Goal: Task Accomplishment & Management: Manage account settings

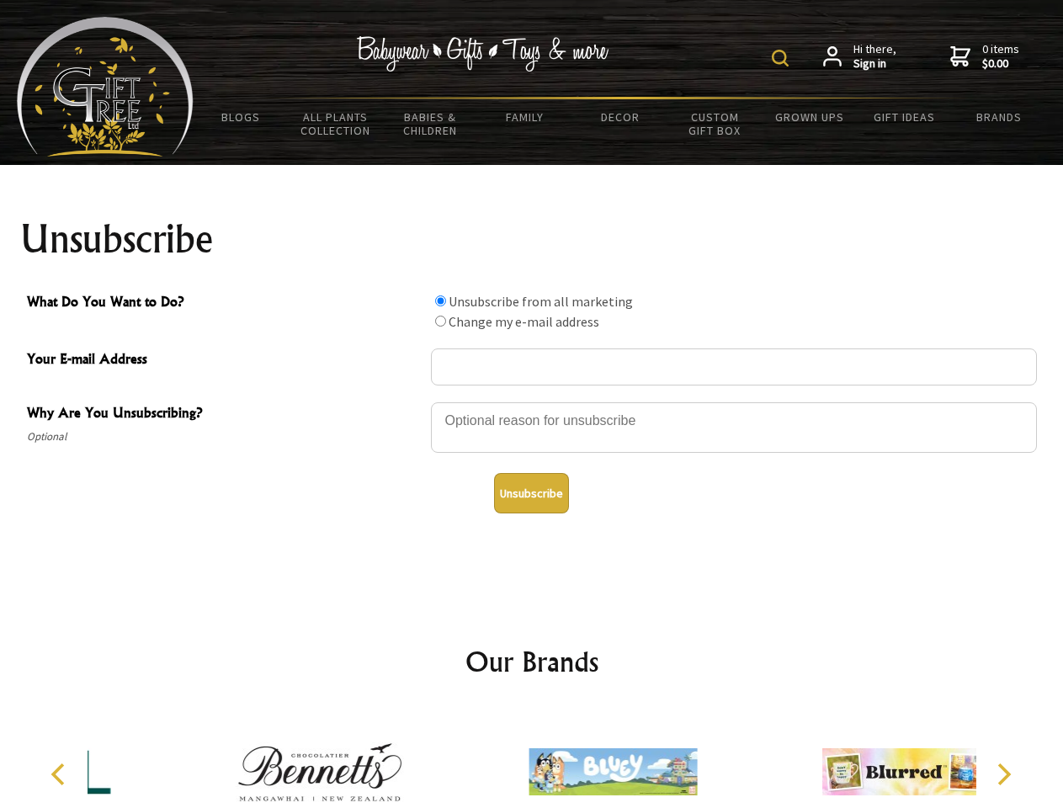
click at [783, 58] on img at bounding box center [780, 58] width 17 height 17
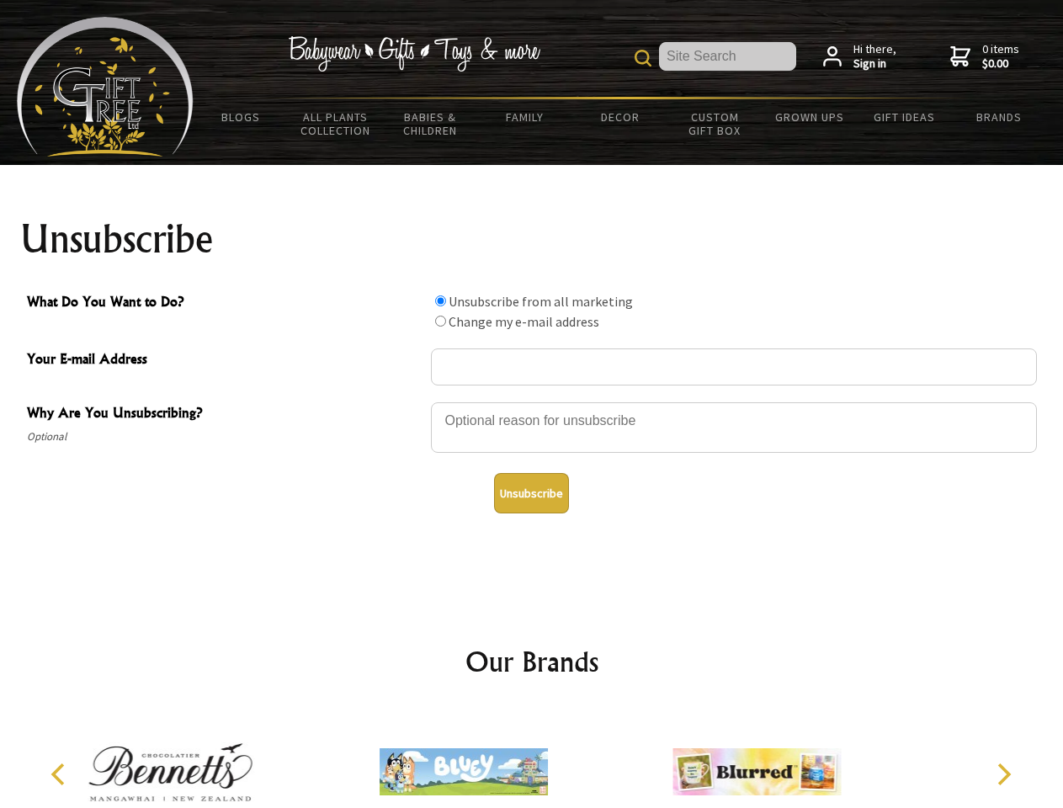
click at [532, 401] on div at bounding box center [734, 430] width 606 height 59
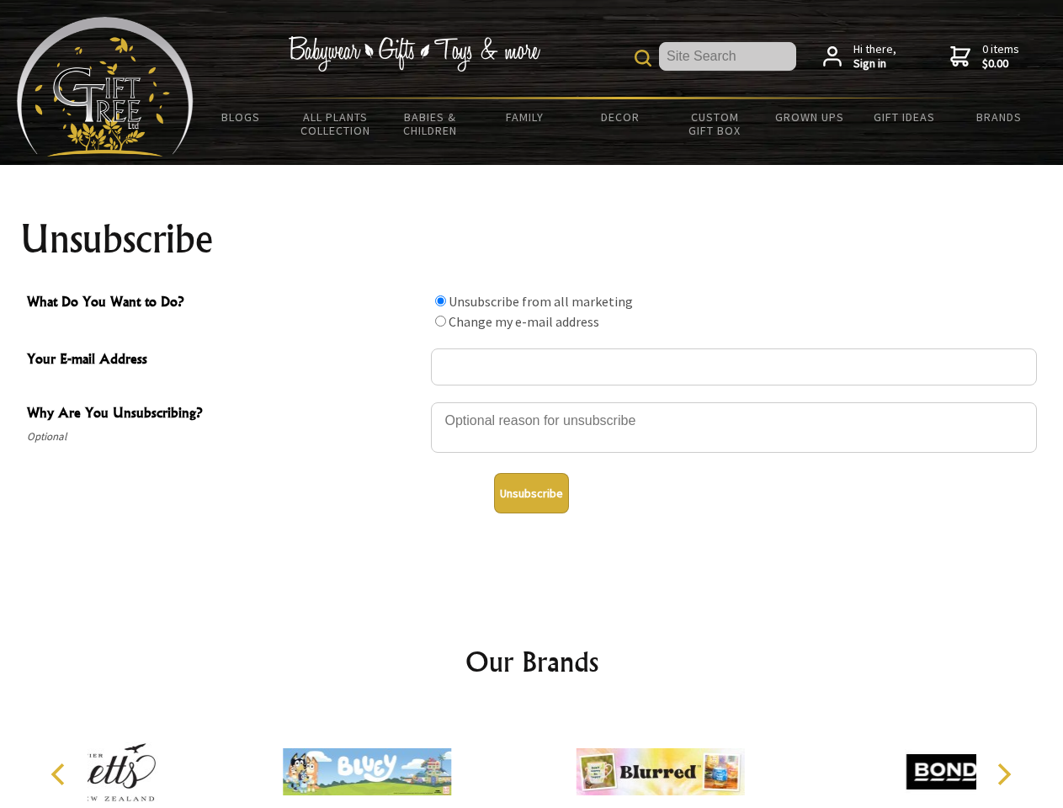
click at [440, 300] on input "What Do You Want to Do?" at bounding box center [440, 300] width 11 height 11
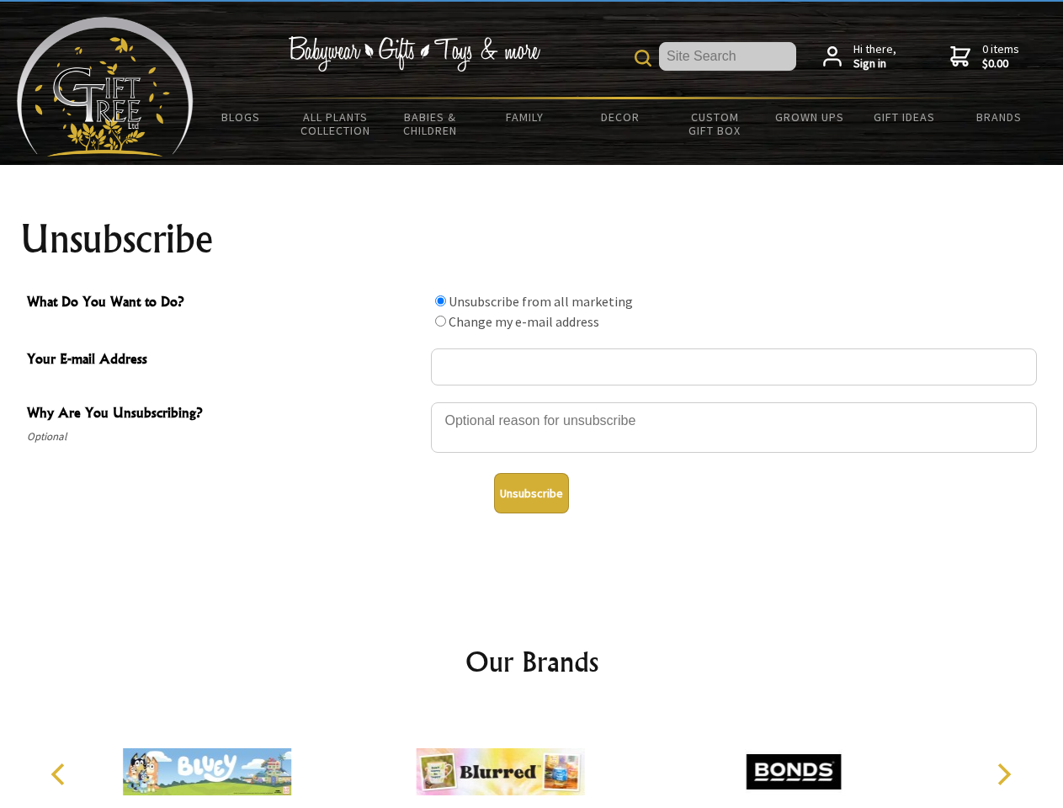
click at [440, 321] on input "What Do You Want to Do?" at bounding box center [440, 321] width 11 height 11
radio input "true"
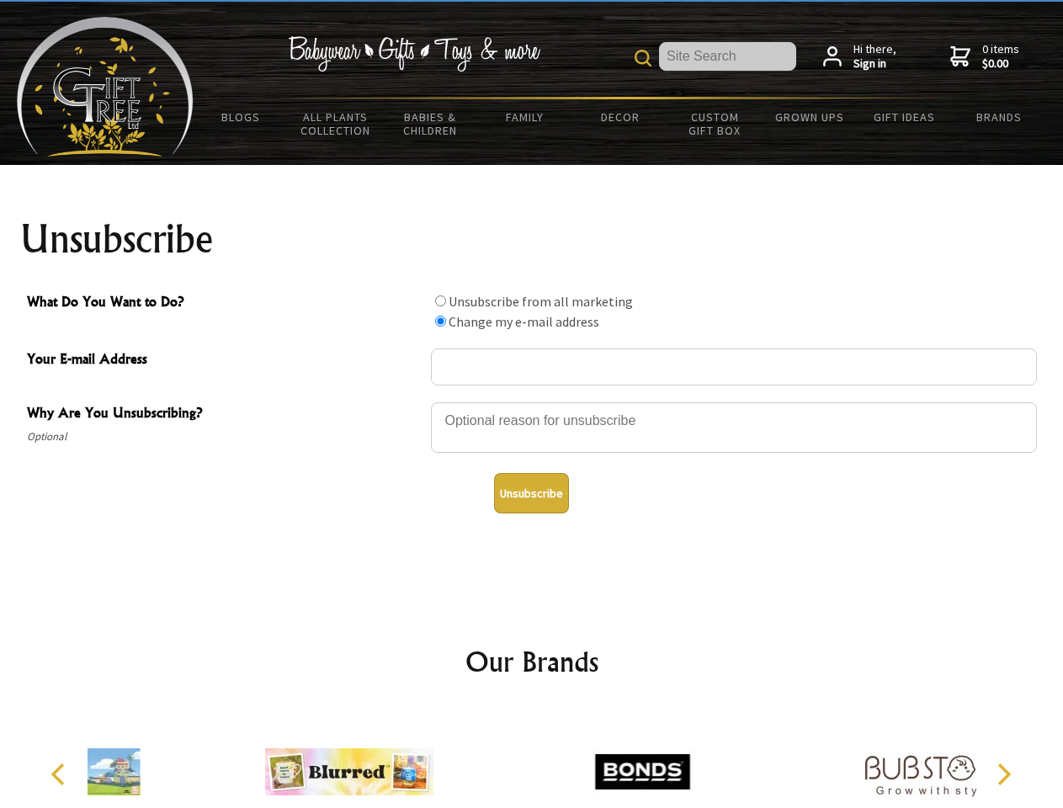
click at [531, 493] on button "Unsubscribe" at bounding box center [531, 493] width 75 height 40
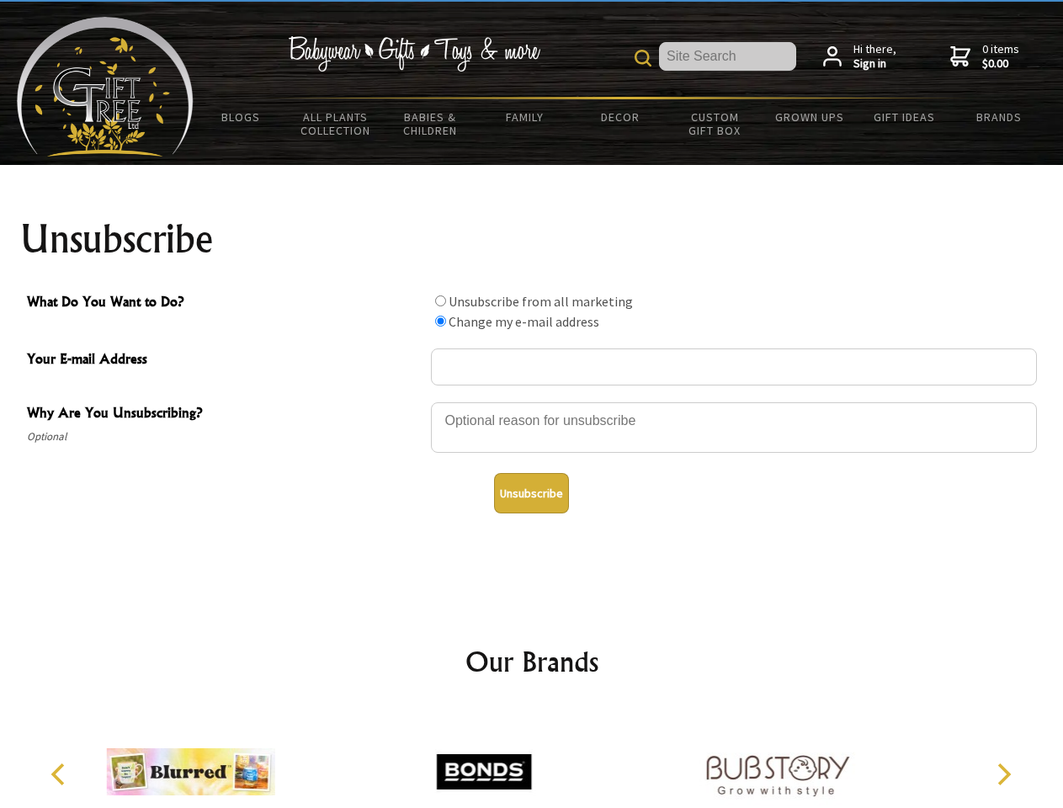
click at [61, 774] on icon "Previous" at bounding box center [60, 774] width 22 height 22
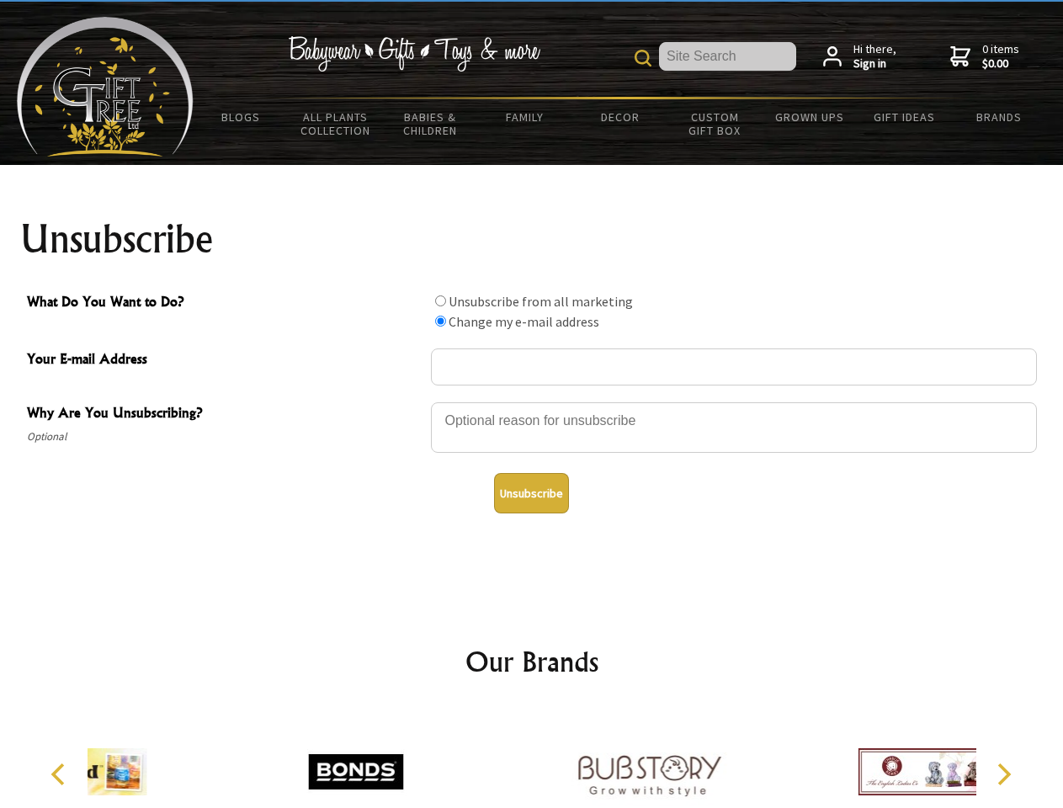
click at [1003, 774] on icon "Next" at bounding box center [1002, 774] width 22 height 22
